Goal: Task Accomplishment & Management: Manage account settings

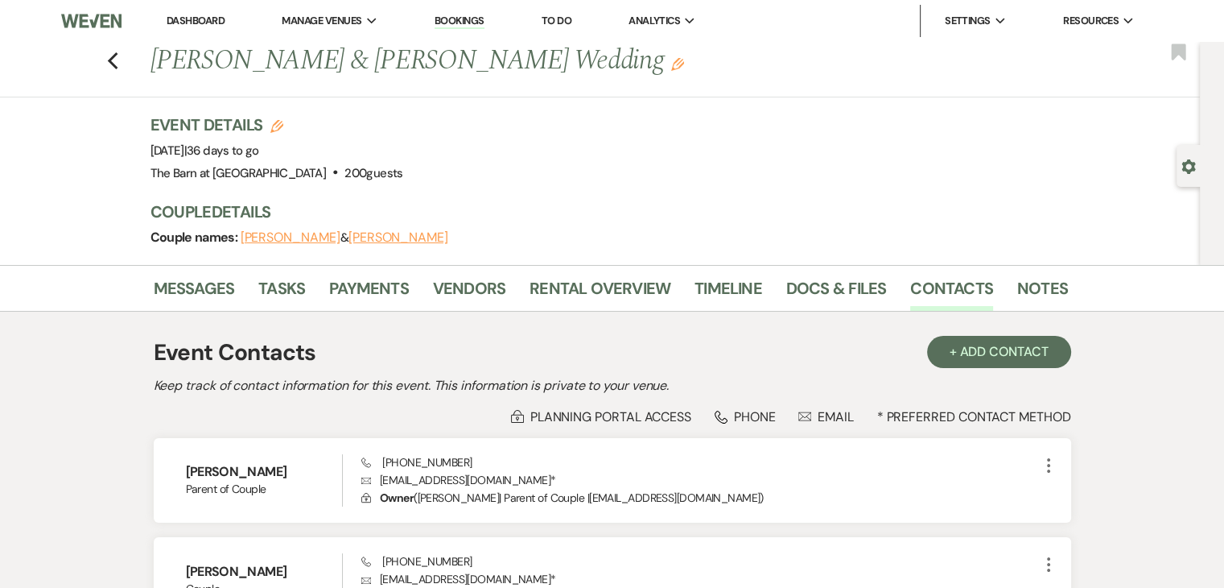
click at [184, 26] on link "Dashboard" at bounding box center [196, 21] width 58 height 14
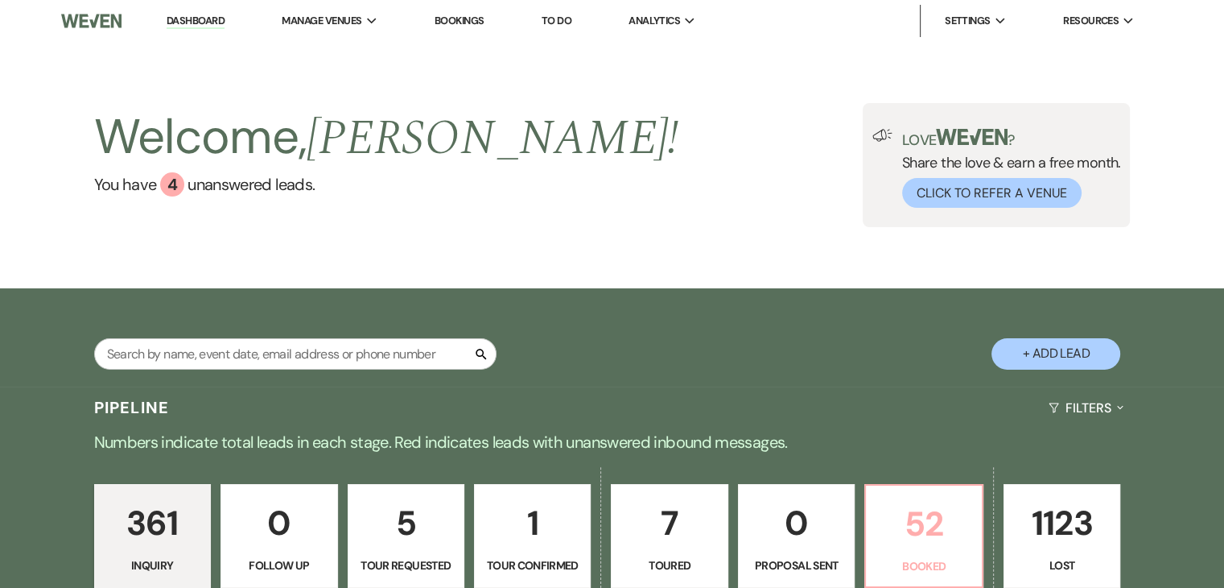
click at [898, 509] on p "52" at bounding box center [924, 524] width 96 height 54
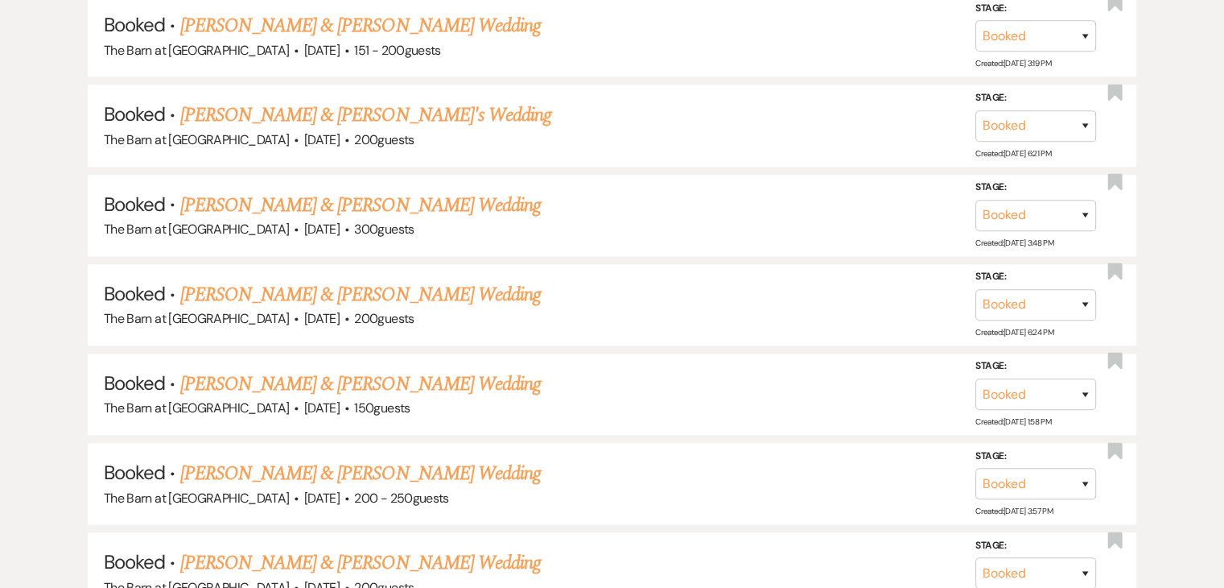
scroll to position [1485, 0]
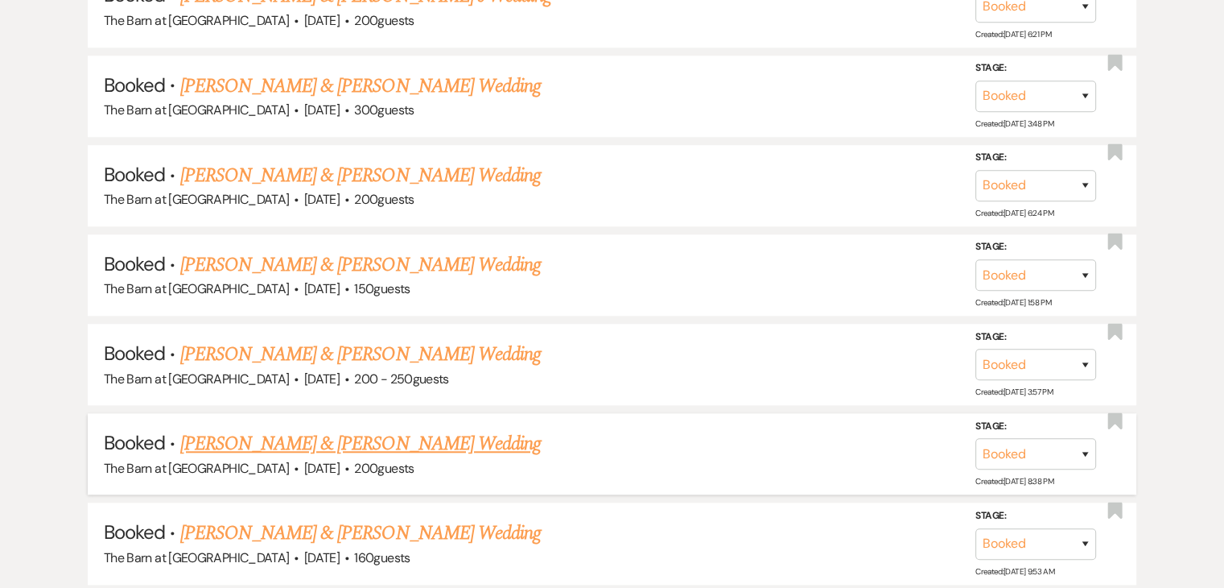
click at [373, 430] on link "[PERSON_NAME] & [PERSON_NAME] Wedding" at bounding box center [360, 443] width 361 height 29
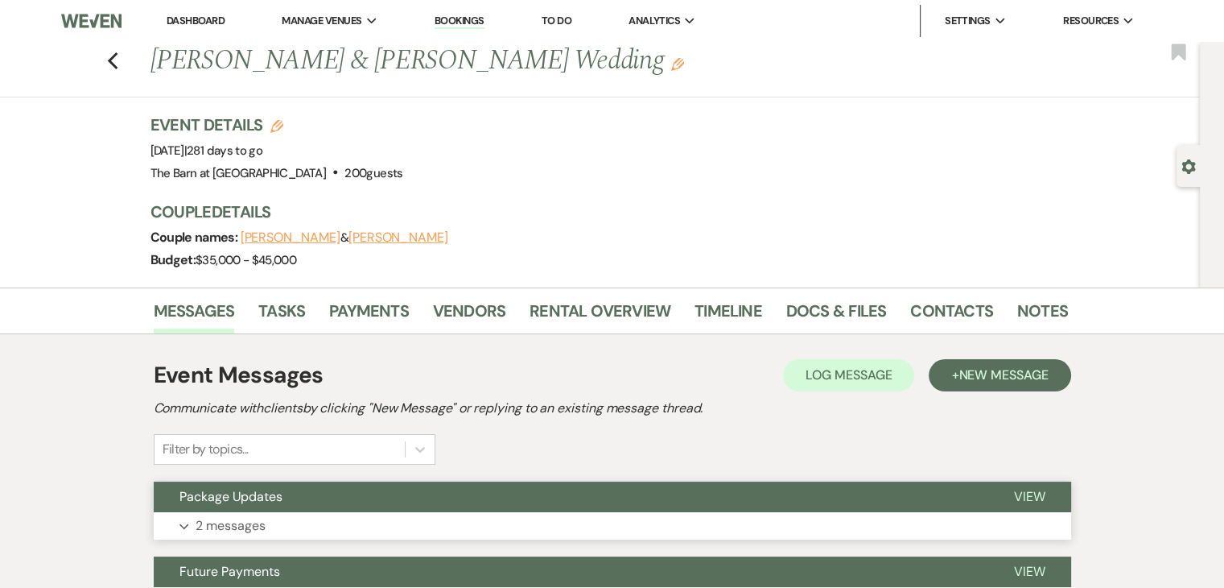
click at [232, 529] on p "2 messages" at bounding box center [231, 525] width 70 height 21
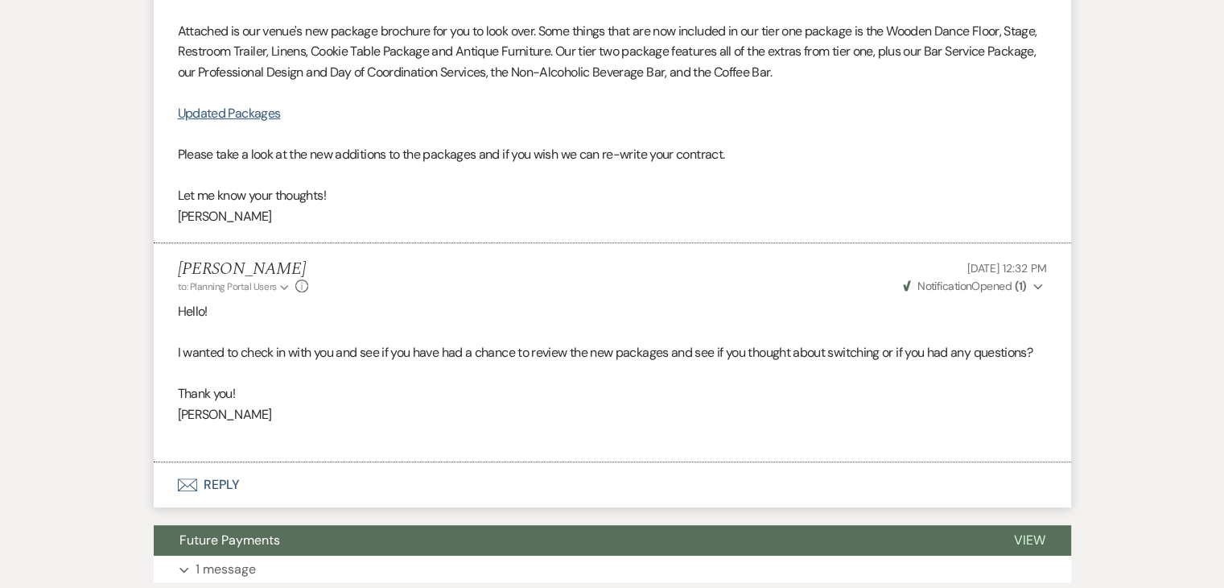
scroll to position [722, 0]
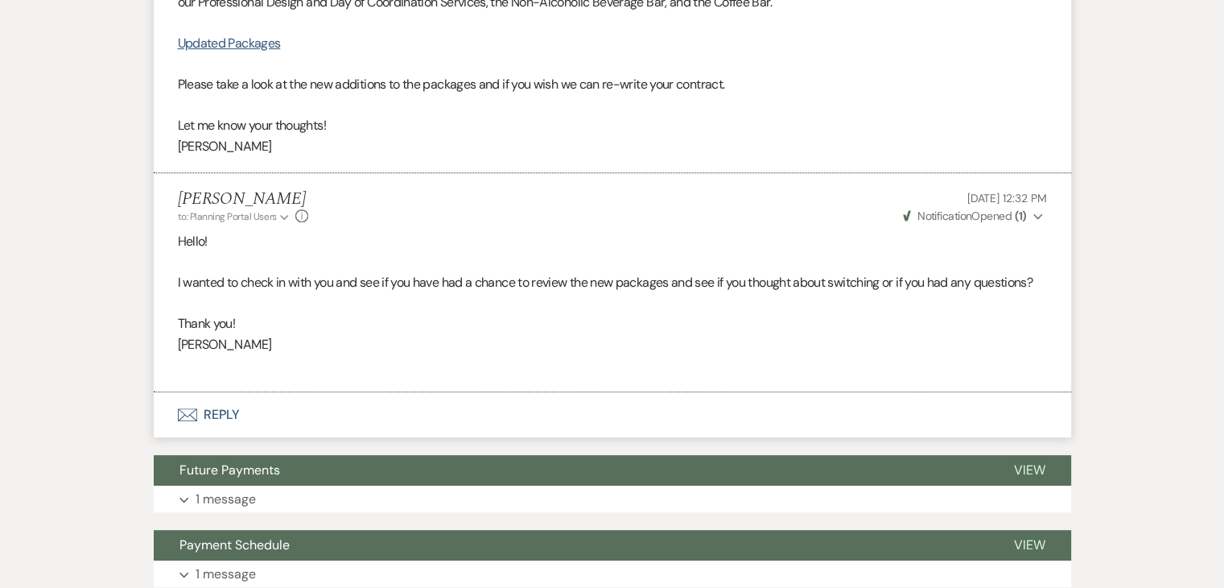
click at [1037, 215] on icon "Expand" at bounding box center [1038, 216] width 10 height 11
click at [1037, 215] on icon "Collapse" at bounding box center [1038, 216] width 10 height 11
